Goal: Information Seeking & Learning: Understand process/instructions

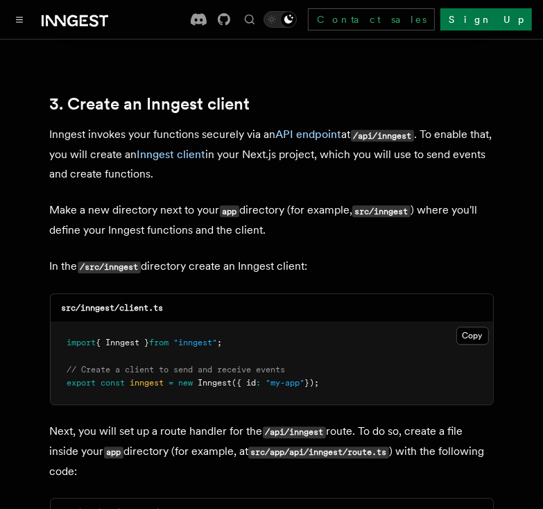
scroll to position [1603, 0]
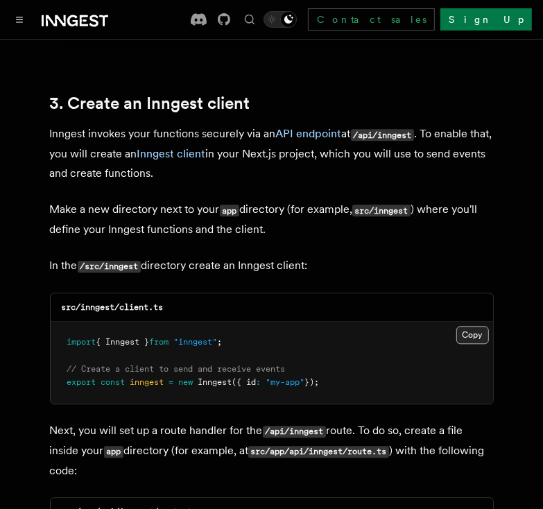
click at [477, 326] on button "Copy Copied" at bounding box center [472, 335] width 33 height 18
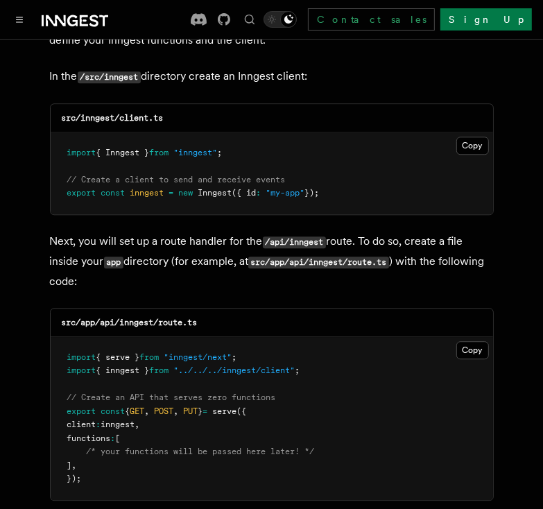
scroll to position [1795, 0]
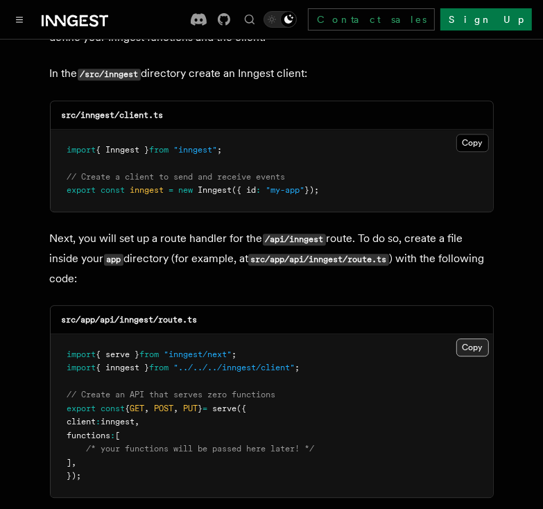
click at [477, 339] on button "Copy Copied" at bounding box center [472, 348] width 33 height 18
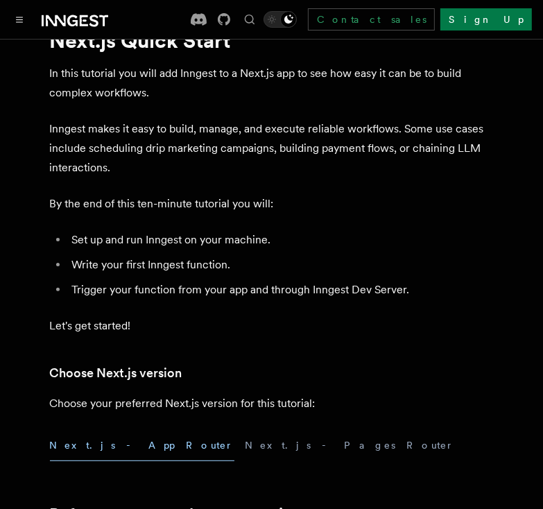
scroll to position [42, 0]
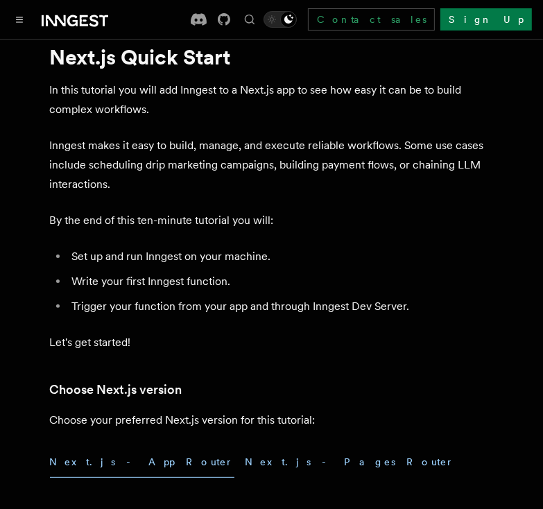
click at [246, 466] on button "Next.js - Pages Router" at bounding box center [350, 462] width 209 height 31
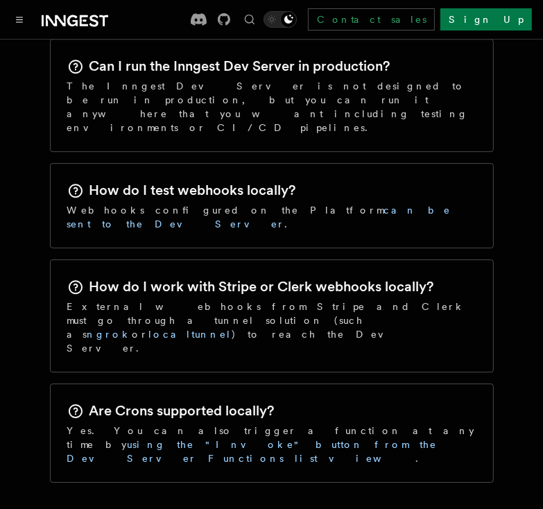
scroll to position [2155, 0]
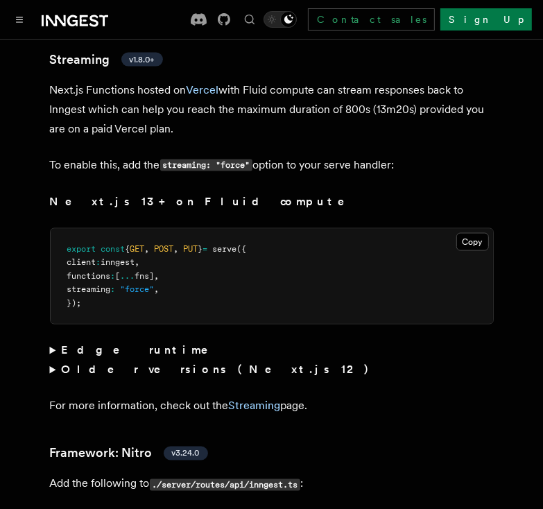
scroll to position [9272, 0]
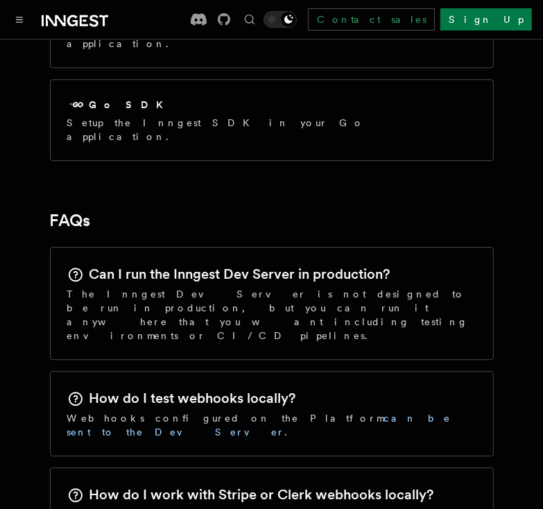
scroll to position [2155, 0]
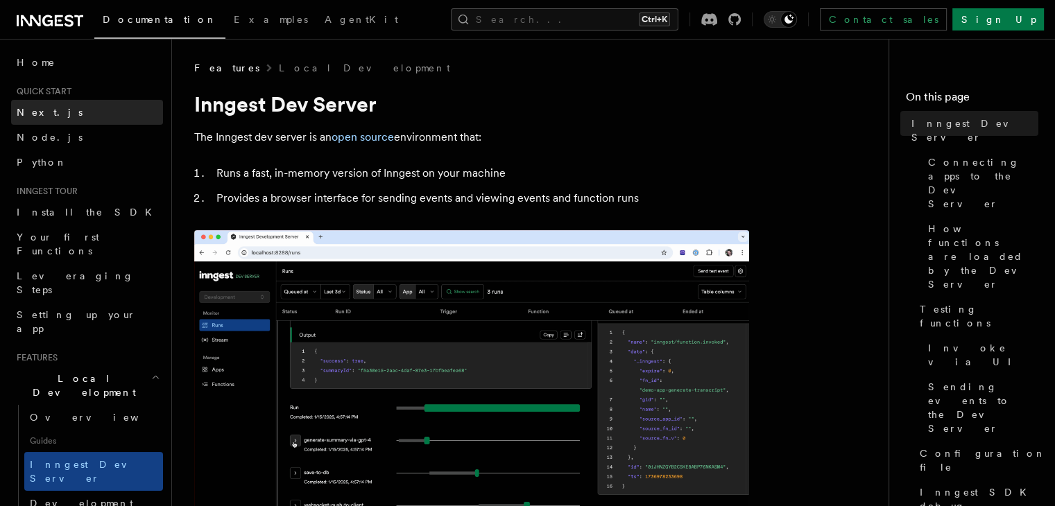
click at [78, 117] on link "Next.js" at bounding box center [87, 112] width 152 height 25
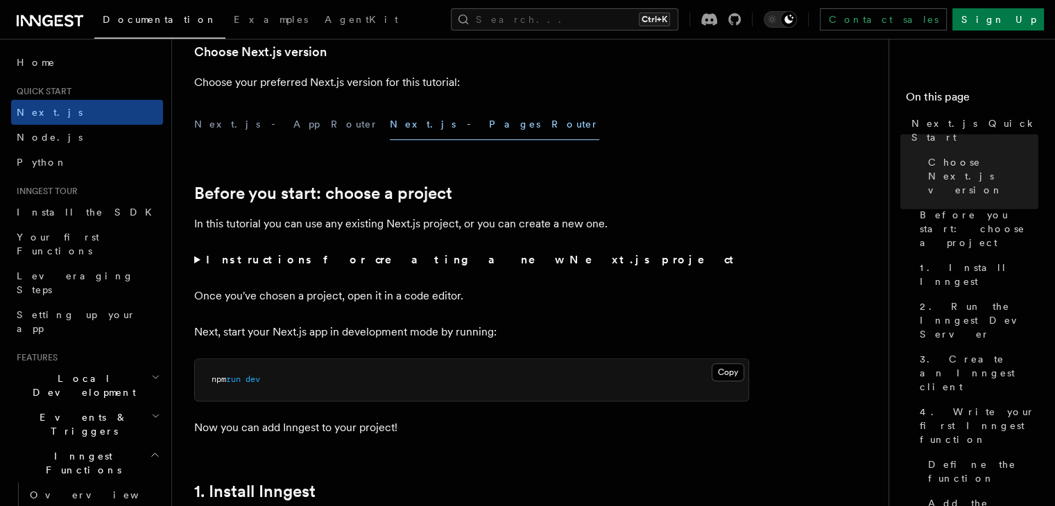
scroll to position [350, 0]
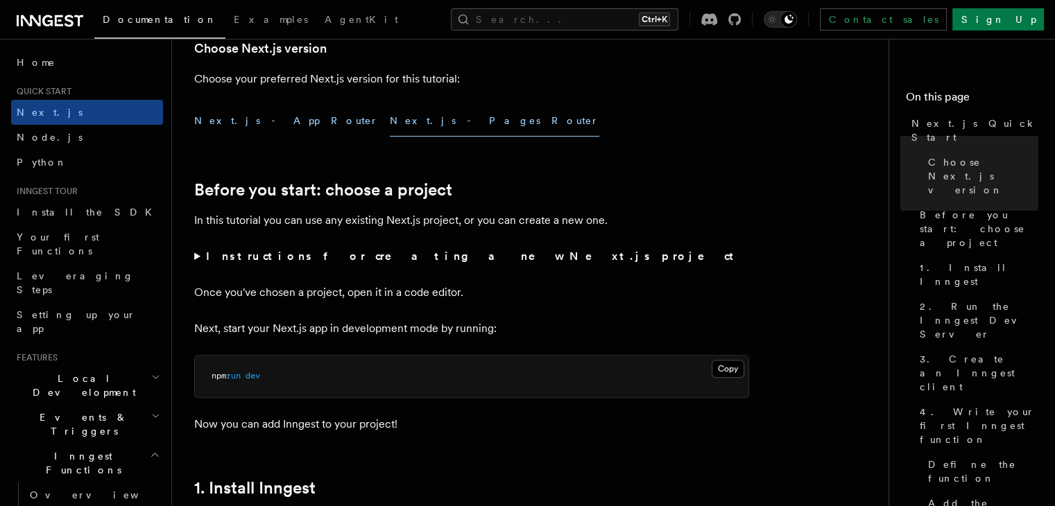
click at [261, 128] on button "Next.js - App Router" at bounding box center [286, 120] width 185 height 31
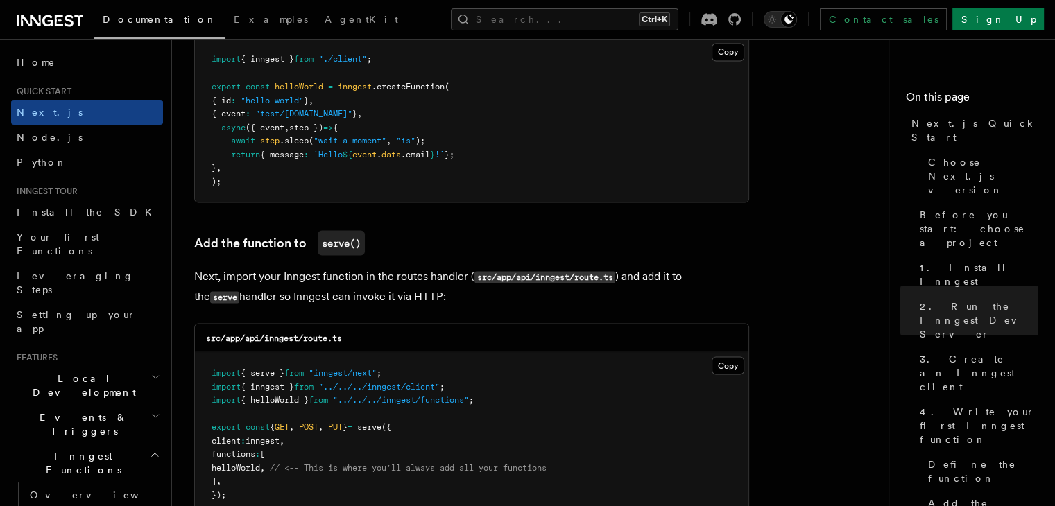
scroll to position [2564, 0]
click at [542, 55] on button "Copy Copied" at bounding box center [728, 52] width 33 height 18
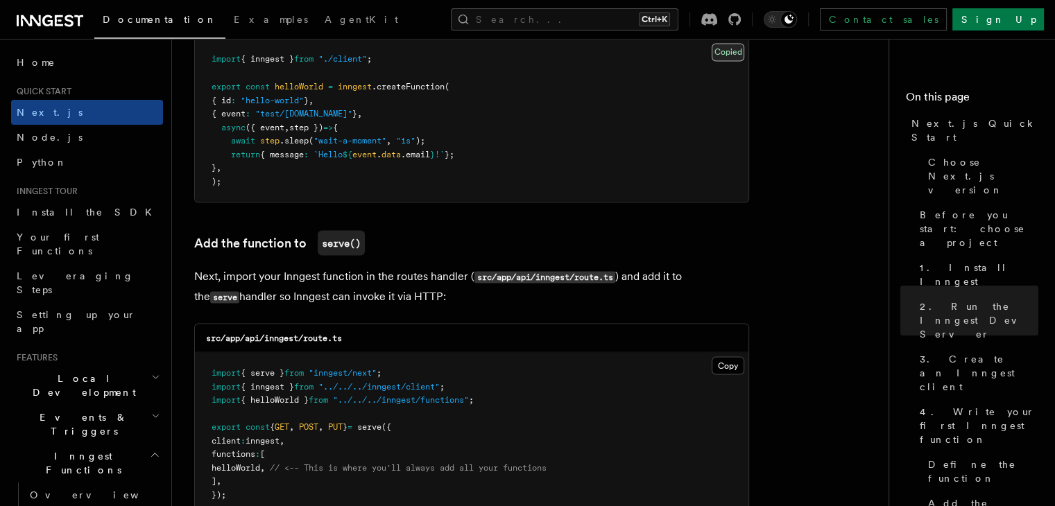
click at [542, 55] on button "Copy Copied" at bounding box center [728, 52] width 33 height 18
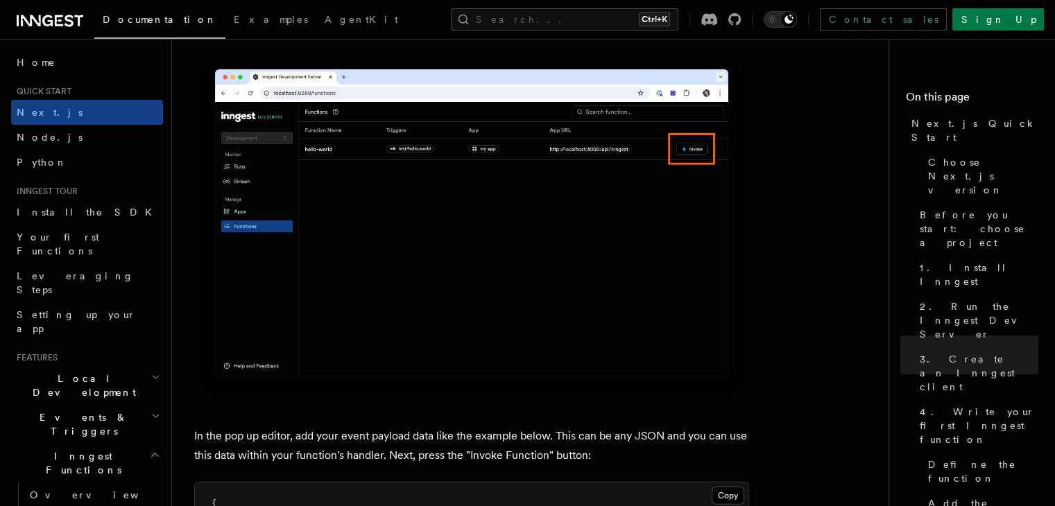
scroll to position [3796, 0]
